Goal: Task Accomplishment & Management: Manage account settings

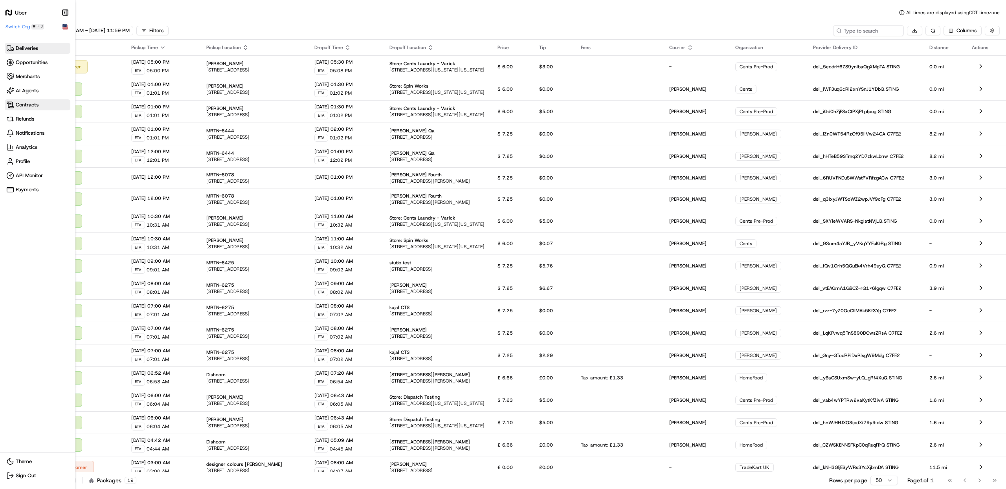
click at [16, 108] on span "Contracts" at bounding box center [27, 104] width 23 height 7
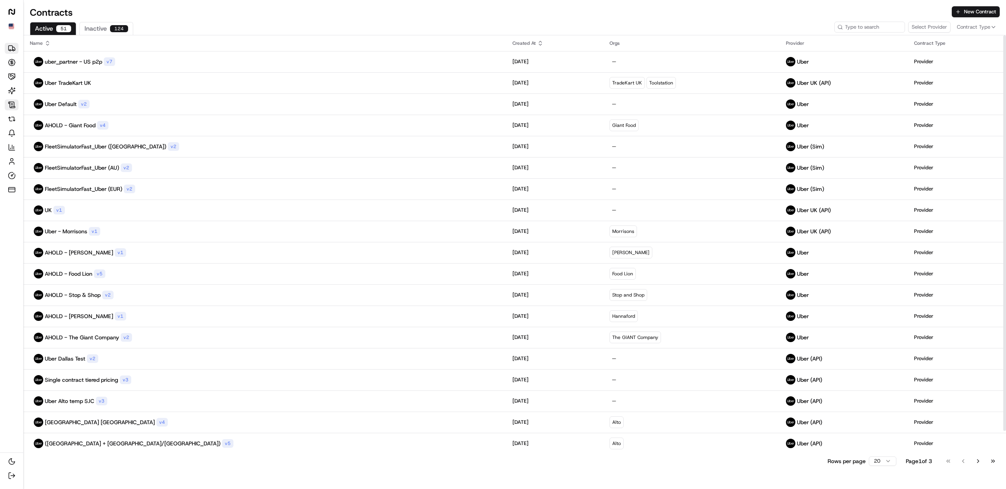
click at [14, 46] on icon at bounding box center [12, 48] width 8 height 8
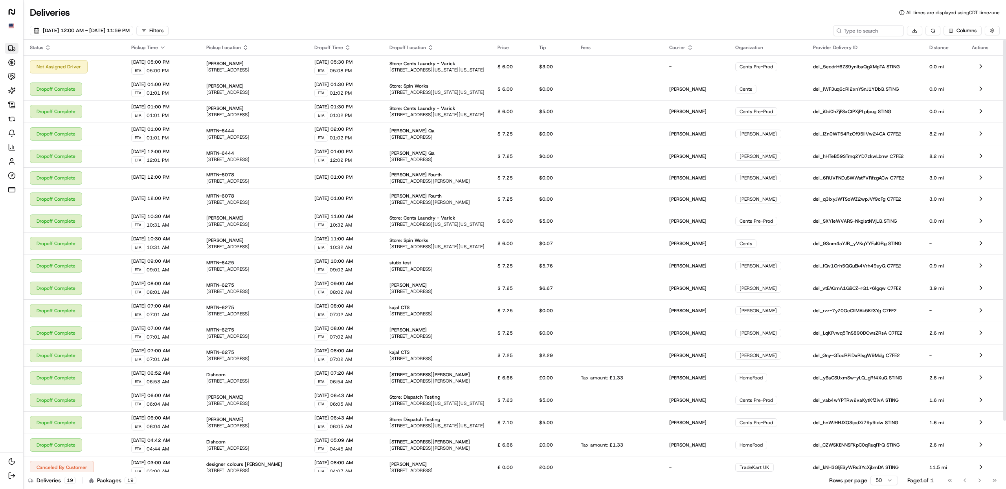
click at [289, 37] on div "09/16/2025 12:00 AM - 09/16/2025 11:59 PM Filters Columns" at bounding box center [514, 32] width 995 height 15
click at [289, 26] on div "09/16/2025 12:00 AM - 09/16/2025 11:59 PM Filters Columns" at bounding box center [514, 32] width 995 height 15
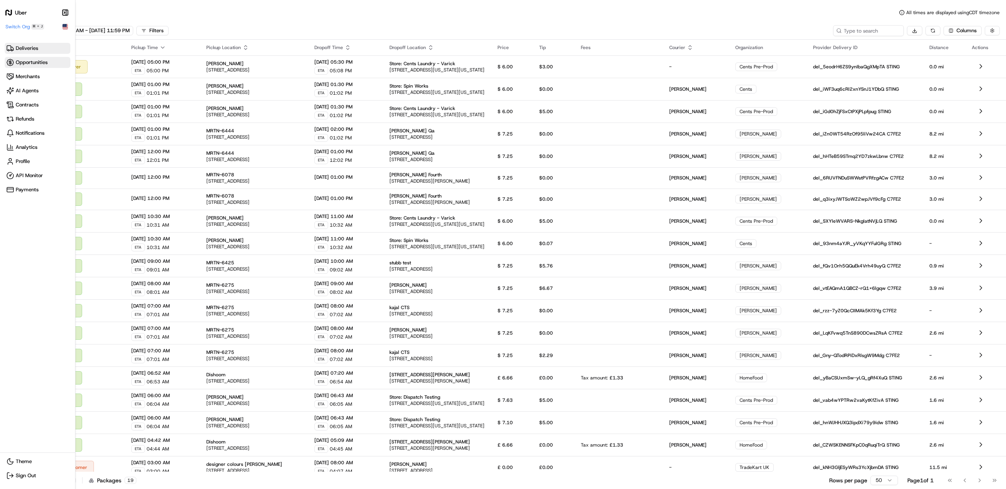
click at [33, 65] on span "Opportunities" at bounding box center [32, 62] width 32 height 7
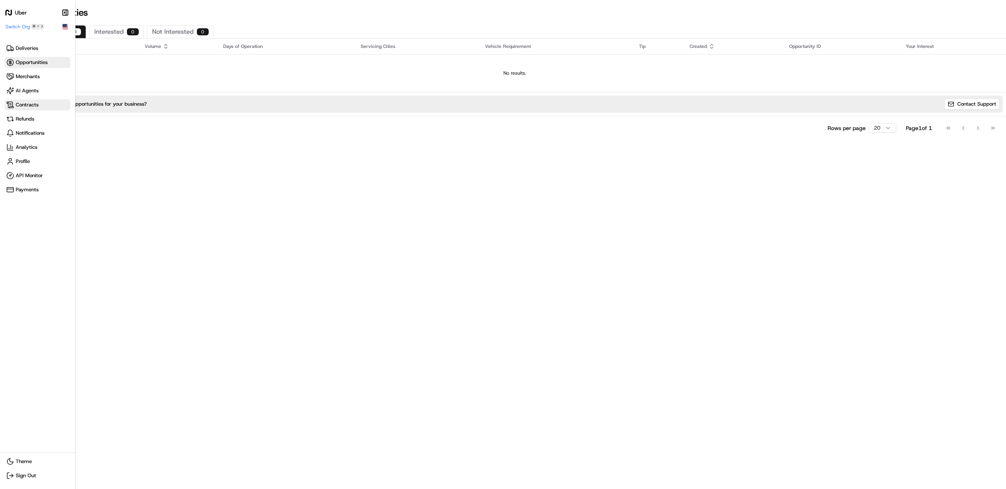
click at [37, 106] on span "Contracts" at bounding box center [27, 104] width 23 height 7
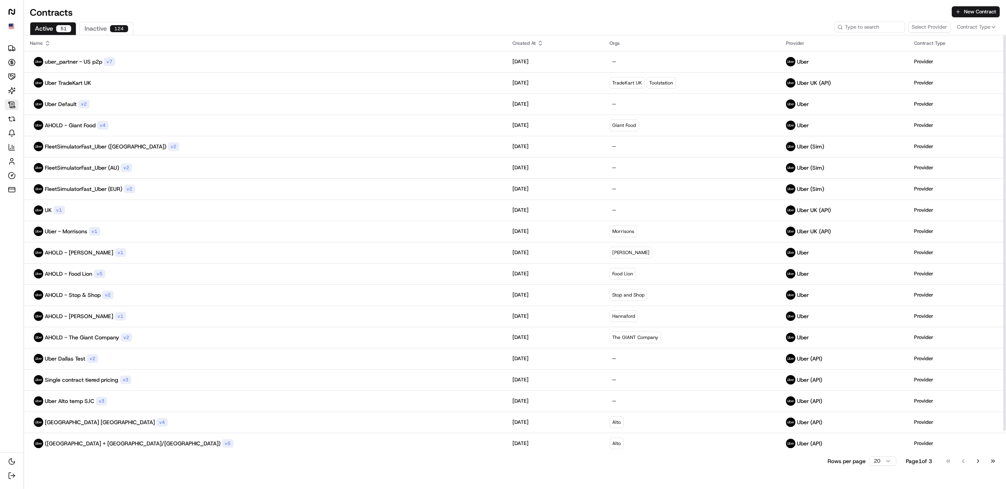
click at [256, 22] on div "Active 51 Inactive 124" at bounding box center [271, 28] width 483 height 13
click at [923, 29] on button "Select Provider" at bounding box center [929, 27] width 42 height 11
type input "ahold"
click at [935, 57] on div "Uber" at bounding box center [953, 57] width 97 height 8
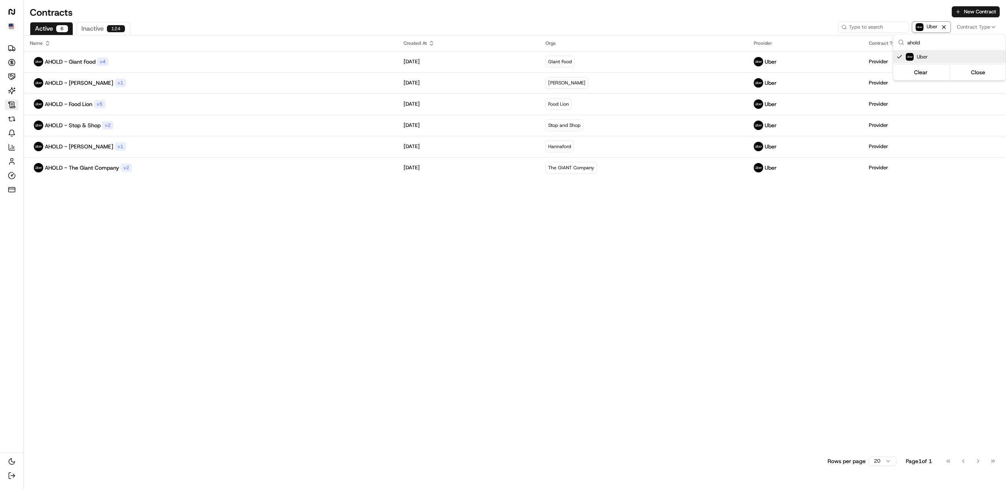
click at [327, 289] on html "Uber Deliveries Opportunities Merchants AI Agents Contracts Refunds Notificatio…" at bounding box center [503, 244] width 1006 height 489
click at [288, 286] on div "Name Created At Orgs Provider Contract Type AHOLD - Giant Food v 4 Aug 18, 2025…" at bounding box center [515, 243] width 982 height 417
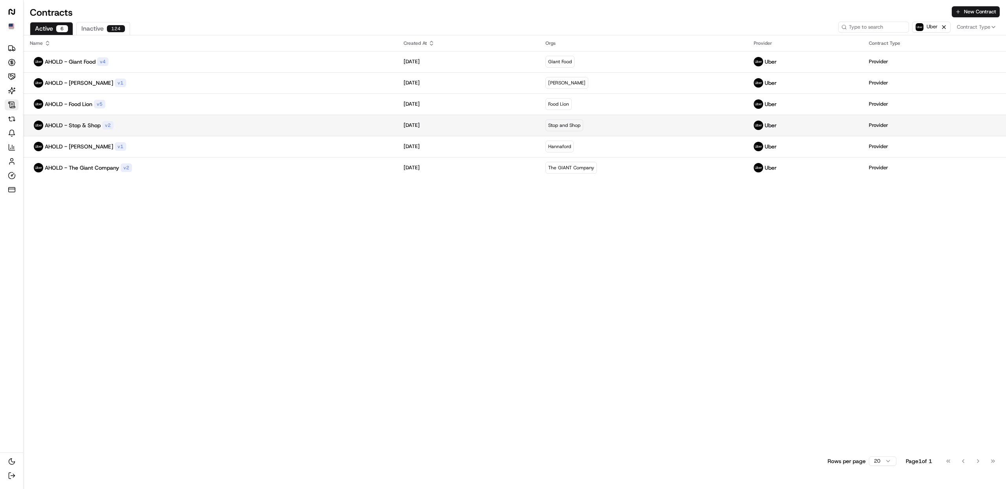
click at [141, 122] on div "AHOLD - Stop & Shop v 2" at bounding box center [210, 125] width 361 height 9
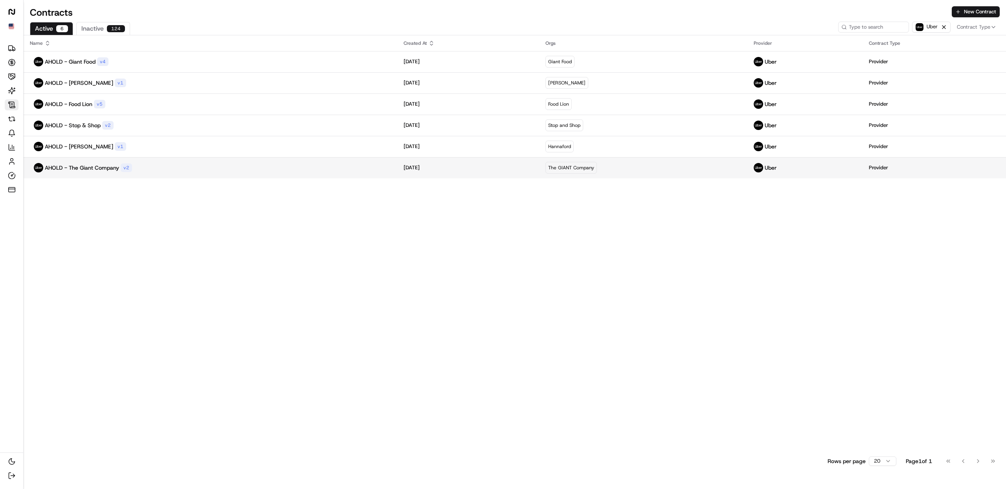
drag, startPoint x: 746, startPoint y: 213, endPoint x: 835, endPoint y: 169, distance: 99.8
click at [752, 212] on div "Name Created At Orgs Provider Contract Type AHOLD - Giant Food v 4 Aug 18, 2025…" at bounding box center [515, 243] width 982 height 417
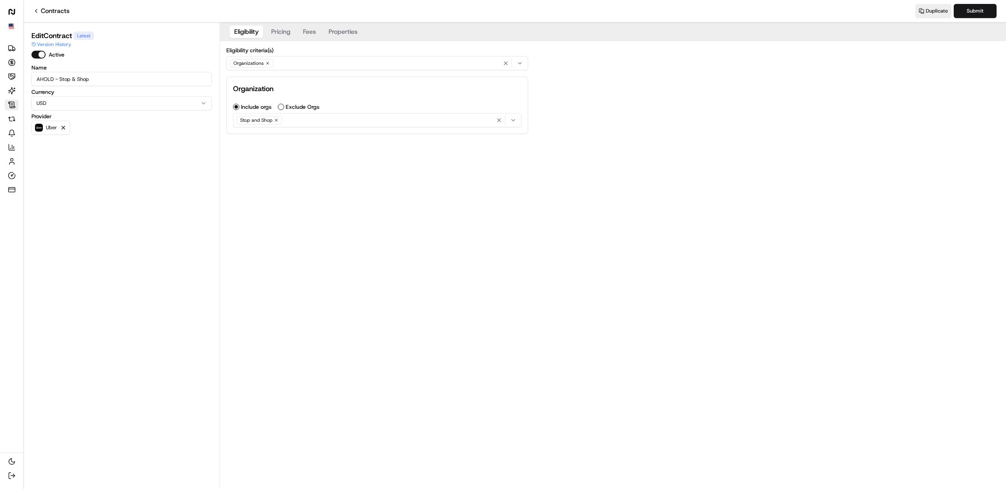
click at [454, 172] on div "Eligibility Pricing Fees Properties Eligibility criteria(s) Organizations Organ…" at bounding box center [613, 255] width 786 height 466
click at [326, 209] on div "Eligibility Pricing Fees Properties Eligibility criteria(s) Organizations Organ…" at bounding box center [613, 255] width 786 height 466
click at [309, 160] on div "Eligibility Pricing Fees Properties Eligibility criteria(s) Organizations Organ…" at bounding box center [613, 255] width 786 height 466
click at [280, 39] on div "Eligibility Pricing Fees Properties" at bounding box center [613, 31] width 786 height 19
click at [280, 35] on button "Pricing" at bounding box center [280, 32] width 29 height 13
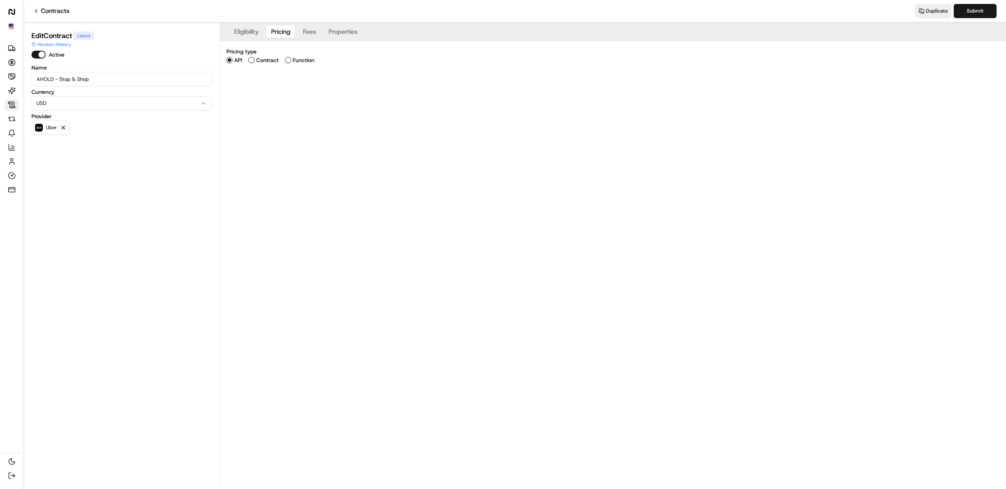
click at [265, 62] on label "Contract" at bounding box center [267, 59] width 22 height 5
click at [255, 62] on button "Contract" at bounding box center [251, 60] width 6 height 6
click at [268, 91] on span "Add contract type" at bounding box center [253, 89] width 44 height 7
click at [277, 118] on span "Flat Fee" at bounding box center [287, 120] width 97 height 7
click at [573, 200] on html "Uber Deliveries Opportunities Merchants AI Agents Contracts Refunds Notificatio…" at bounding box center [503, 244] width 1006 height 489
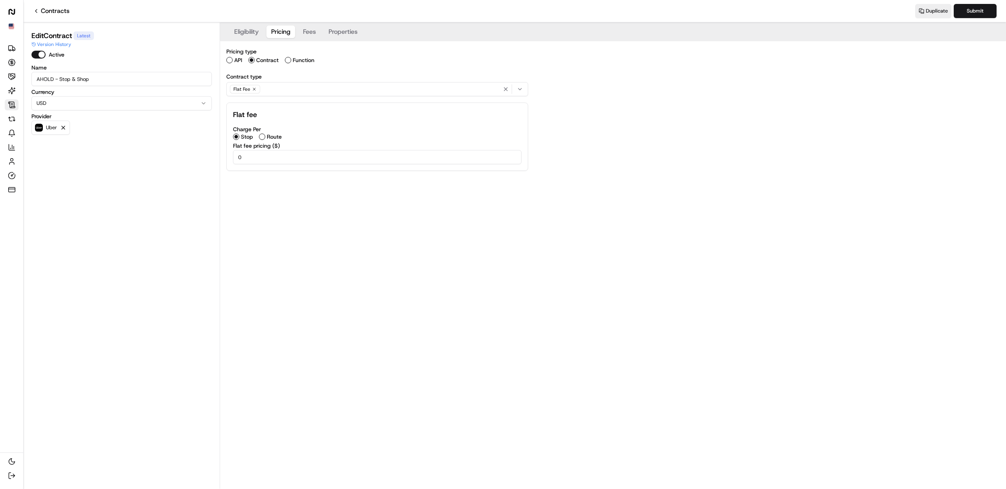
click at [284, 87] on div "Flat Fee" at bounding box center [377, 89] width 298 height 12
click at [275, 139] on div "Duration Based" at bounding box center [283, 144] width 112 height 12
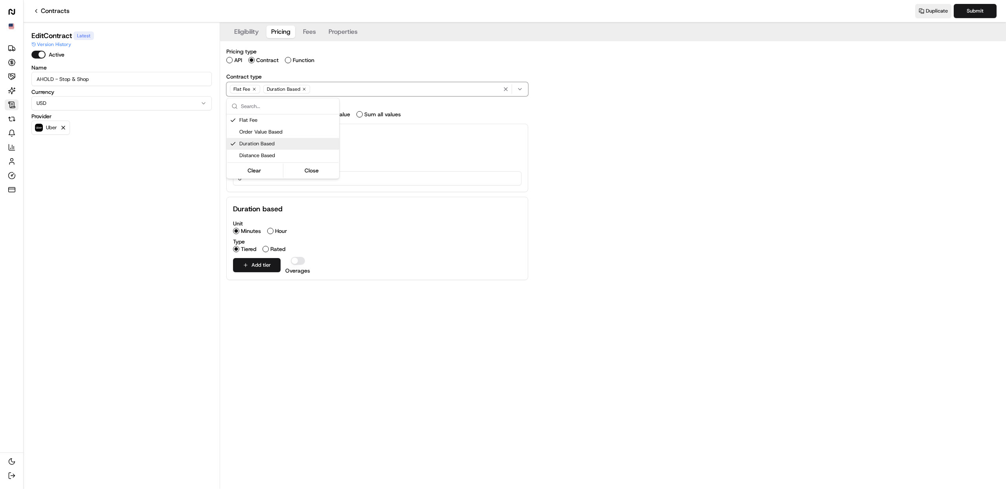
click at [639, 280] on html "Uber Deliveries Opportunities Merchants AI Agents Contracts Refunds Notificatio…" at bounding box center [503, 244] width 1006 height 489
click at [303, 60] on label "Function" at bounding box center [304, 59] width 22 height 5
click at [291, 60] on button "Function" at bounding box center [288, 60] width 6 height 6
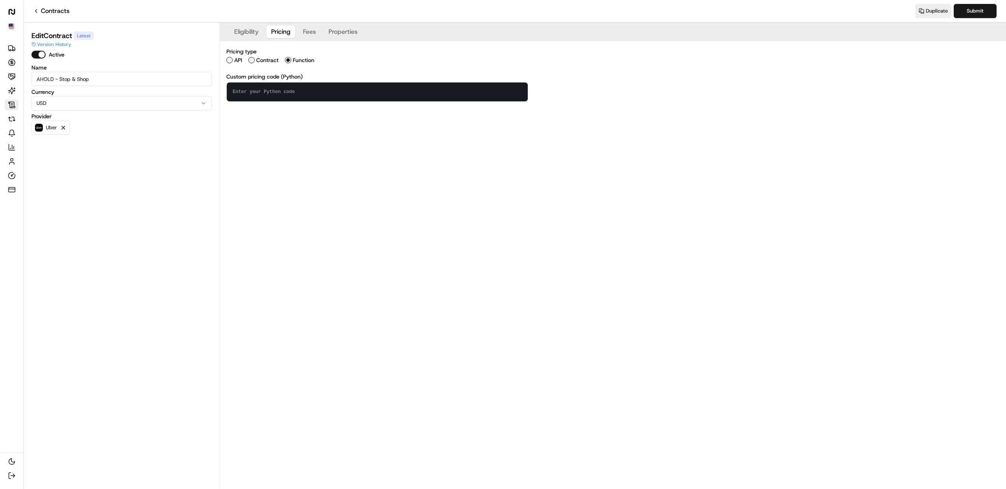
click at [264, 97] on textarea at bounding box center [377, 91] width 301 height 19
click at [310, 30] on button "Fees" at bounding box center [309, 32] width 22 height 13
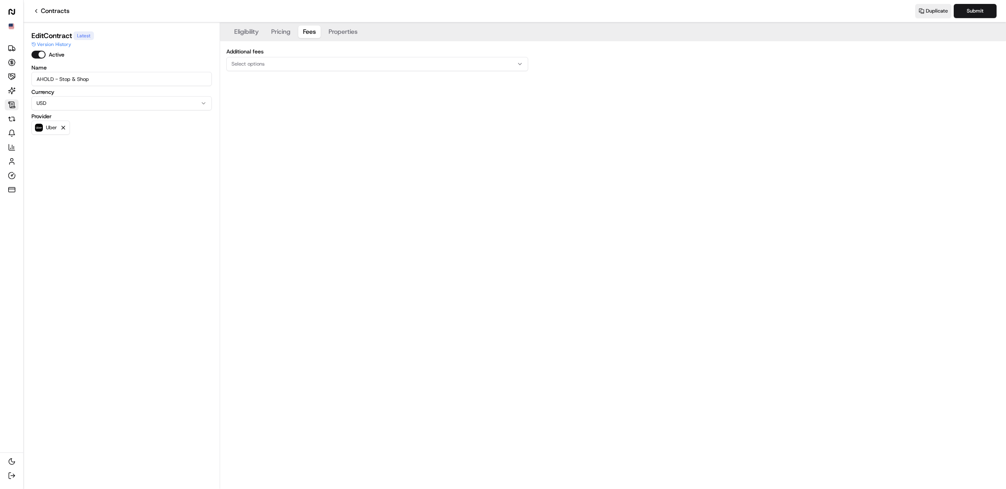
click at [298, 58] on button "Select options" at bounding box center [377, 64] width 302 height 14
click at [437, 197] on html "Uber Deliveries Opportunities Merchants AI Agents Contracts Refunds Notificatio…" at bounding box center [503, 244] width 1006 height 489
click at [267, 64] on div "Select options" at bounding box center [377, 63] width 298 height 7
click at [270, 129] on span "Wait Fee" at bounding box center [287, 130] width 97 height 7
click at [283, 153] on span "Cancellation Fee" at bounding box center [287, 153] width 97 height 7
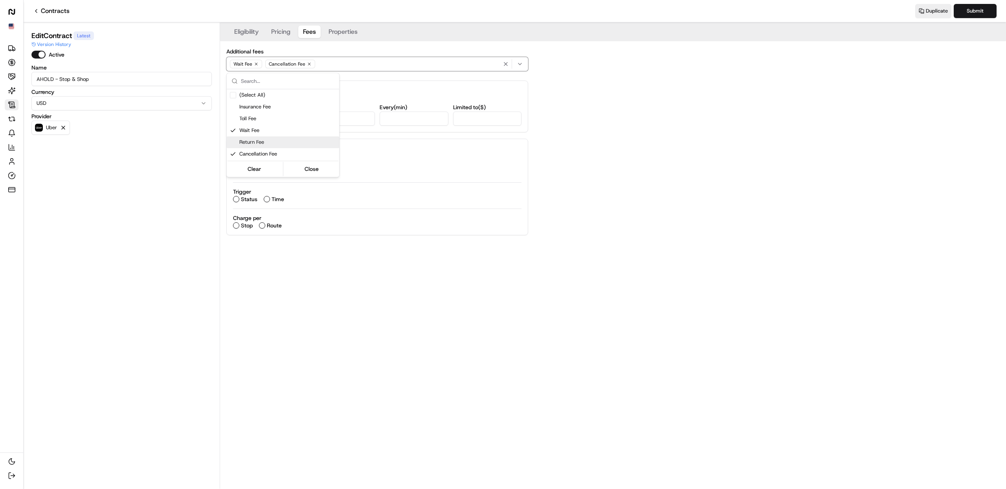
click at [270, 145] on span "Return Fee" at bounding box center [287, 142] width 97 height 7
click at [647, 199] on html "Uber Deliveries Opportunities Merchants AI Agents Contracts Refunds Notificatio…" at bounding box center [503, 244] width 1006 height 489
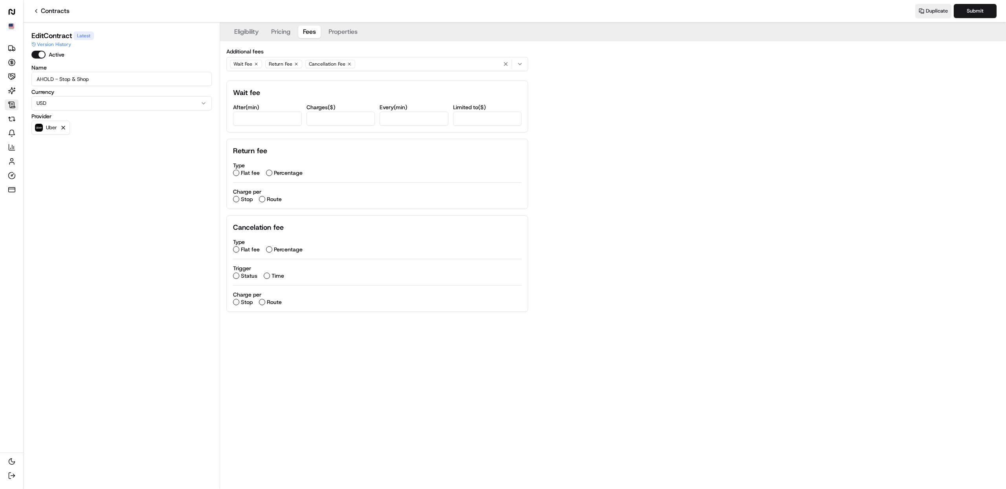
click at [648, 208] on div "Eligibility Pricing Fees Properties Additional fees Wait Fee Return Fee Cancell…" at bounding box center [613, 173] width 786 height 302
click at [502, 66] on icon "button" at bounding box center [505, 64] width 6 height 6
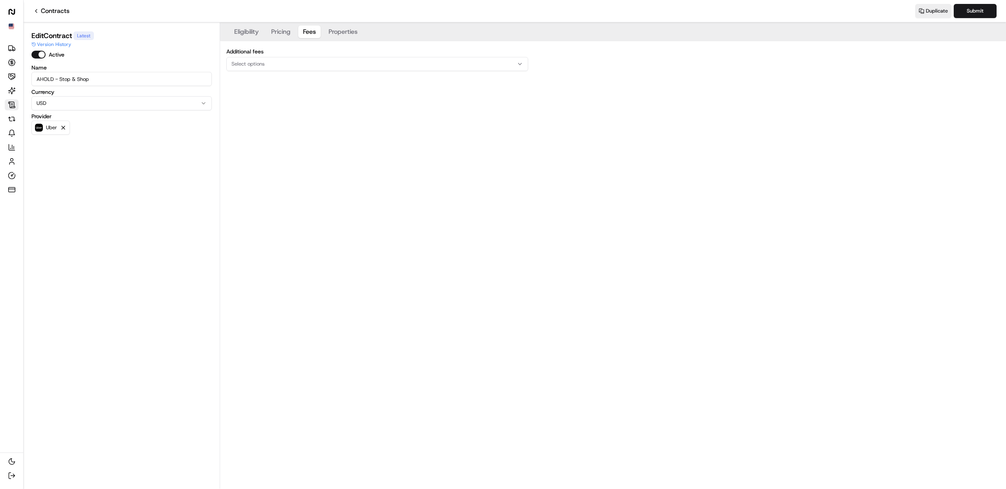
click at [351, 33] on button "Properties" at bounding box center [343, 32] width 38 height 13
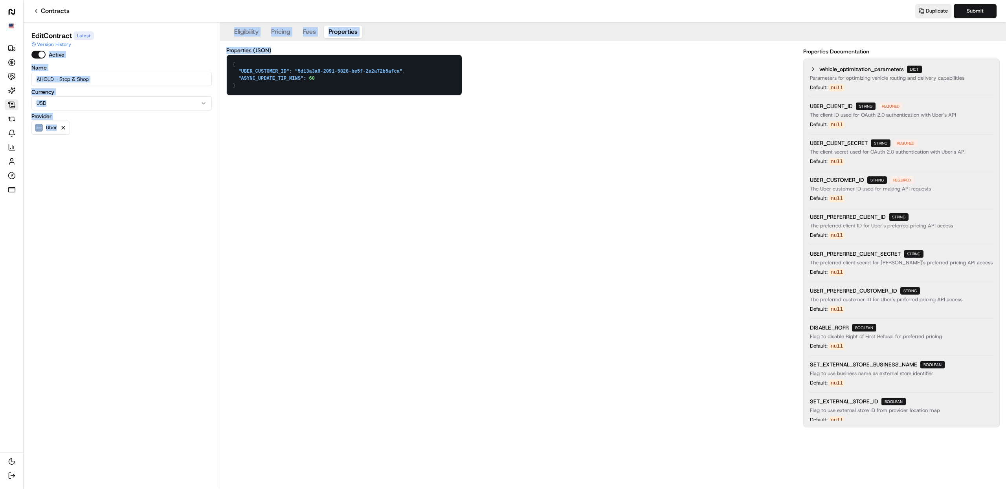
drag, startPoint x: 277, startPoint y: 51, endPoint x: 191, endPoint y: 51, distance: 86.4
click at [191, 51] on div "Edit Contract Latest Version History Active Name AHOLD - Stop & Shop Currency U…" at bounding box center [515, 255] width 982 height 466
click at [508, 183] on div "Properties (JSON) { "UBER_CUSTOMER_ID": "5d13a3a6-2091-5828-be5f-2e2a72b5afca",…" at bounding box center [612, 238] width 773 height 380
click at [401, 152] on div "Properties (JSON) { "UBER_CUSTOMER_ID": "5d13a3a6-2091-5828-be5f-2e2a72b5afca",…" at bounding box center [612, 238] width 773 height 380
drag, startPoint x: 415, startPoint y: 70, endPoint x: 238, endPoint y: 69, distance: 176.8
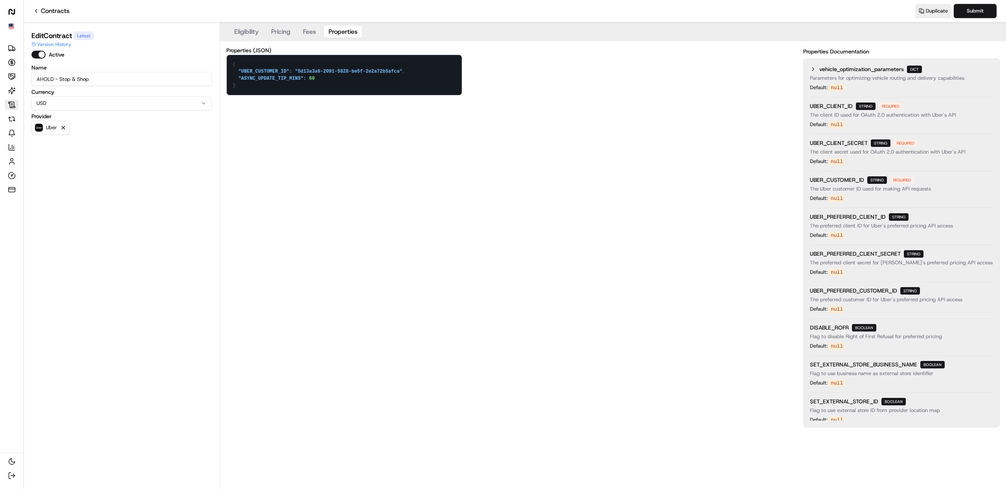
click at [238, 69] on textarea "{ "UBER_CUSTOMER_ID": "5d13a3a6-2091-5828-be5f-2e2a72b5afca", "ASYNC_UPDATE_TIP…" at bounding box center [344, 75] width 235 height 40
click at [418, 72] on textarea "{ "UBER_CUSTOMER_ID": "5d13a3a6-2091-5828-be5f-2e2a72b5afca", "ASYNC_UPDATE_TIP…" at bounding box center [344, 75] width 235 height 40
drag, startPoint x: 413, startPoint y: 71, endPoint x: 234, endPoint y: 71, distance: 178.7
click at [237, 71] on textarea "{ "UBER_CUSTOMER_ID": "5d13a3a6-2091-5828-be5f-2e2a72b5afca", "ASYNC_UPDATE_TIP…" at bounding box center [344, 75] width 235 height 40
click at [385, 81] on textarea "{ "UBER_CUSTOMER_ID": "5d13a3a6-2091-5828-be5f-2e2a72b5afca", "ASYNC_UPDATE_TIP…" at bounding box center [344, 75] width 235 height 40
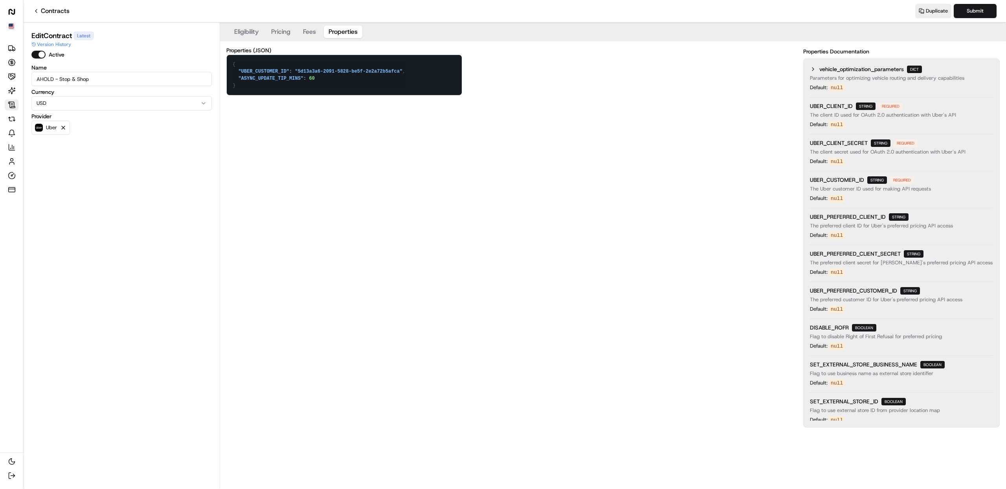
click at [461, 148] on div "Properties (JSON) { "UBER_CUSTOMER_ID": "5d13a3a6-2091-5828-be5f-2e2a72b5afca",…" at bounding box center [612, 238] width 773 height 380
click at [652, 215] on div "Properties (JSON) { "UBER_CUSTOMER_ID": "5d13a3a6-2091-5828-be5f-2e2a72b5afca",…" at bounding box center [612, 238] width 773 height 380
click at [645, 211] on div "Properties (JSON) { "UBER_CUSTOMER_ID": "5d13a3a6-2091-5828-be5f-2e2a72b5afca",…" at bounding box center [612, 238] width 773 height 380
click at [462, 206] on div "Properties (JSON) { "UBER_CUSTOMER_ID": "5d13a3a6-2091-5828-be5f-2e2a72b5afca",…" at bounding box center [612, 238] width 773 height 380
